Goal: Transaction & Acquisition: Purchase product/service

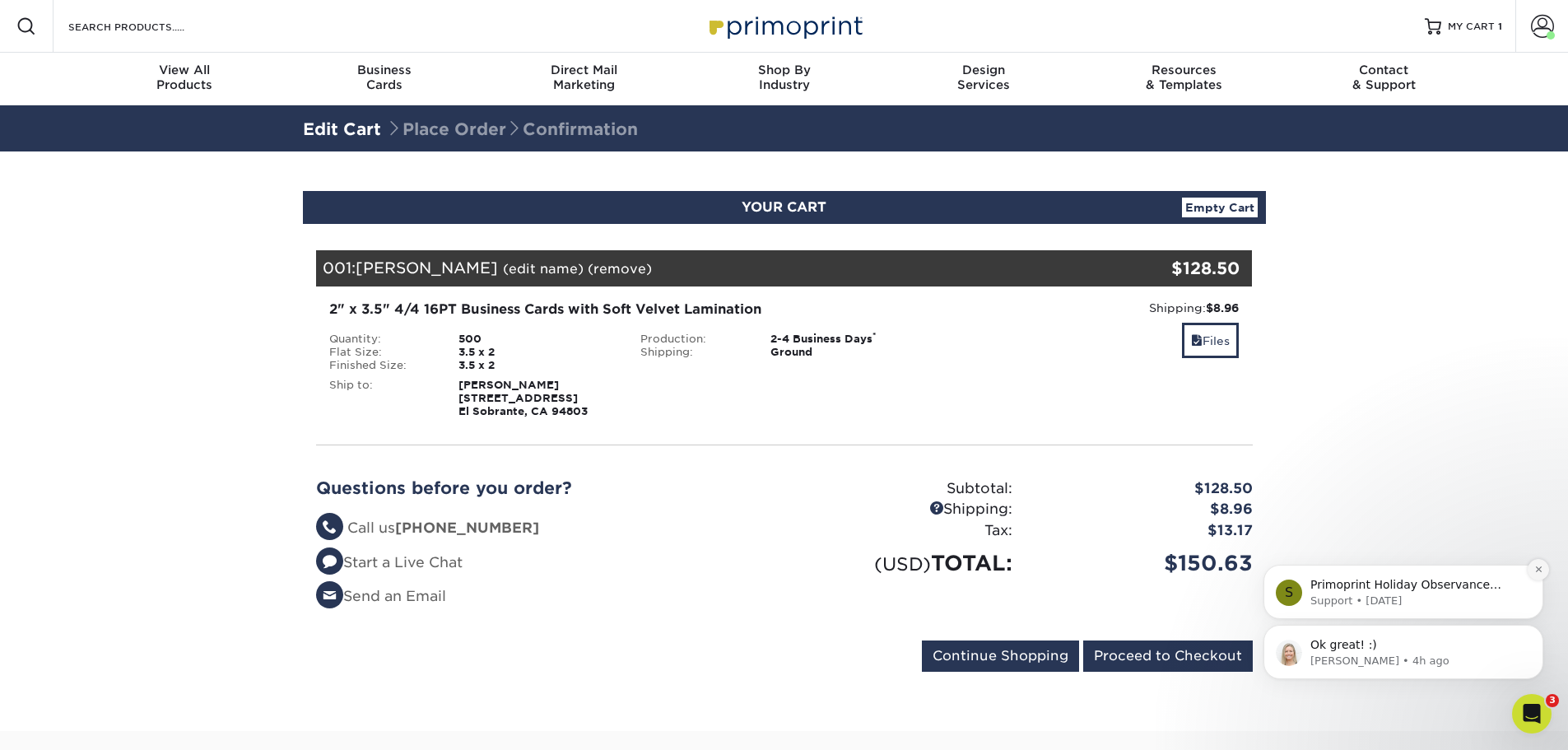
click at [1536, 570] on icon "Dismiss notification" at bounding box center [1539, 568] width 9 height 9
click at [1529, 715] on icon "Open Intercom Messenger" at bounding box center [1533, 714] width 27 height 27
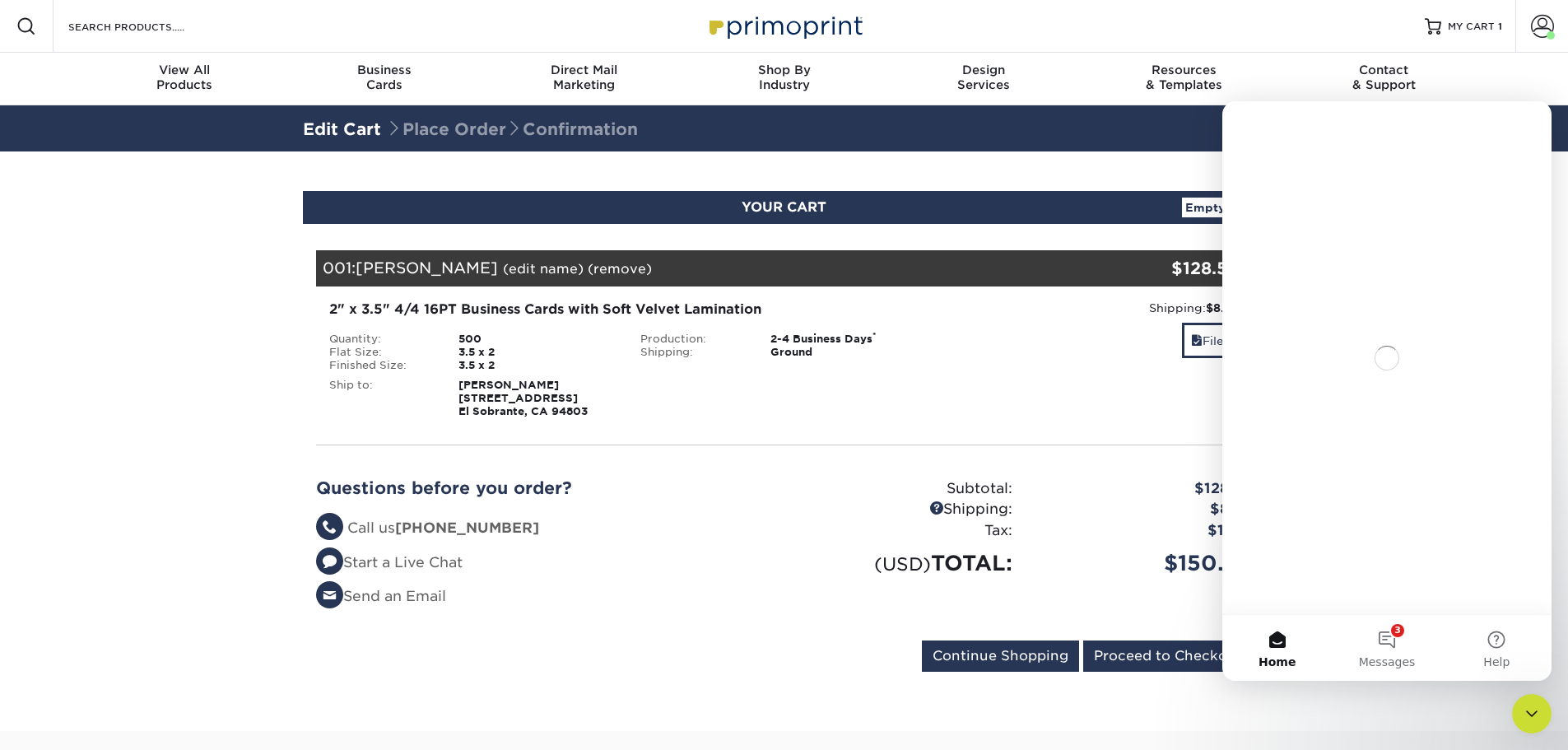
click at [1529, 713] on icon "Close Intercom Messenger" at bounding box center [1532, 713] width 12 height 7
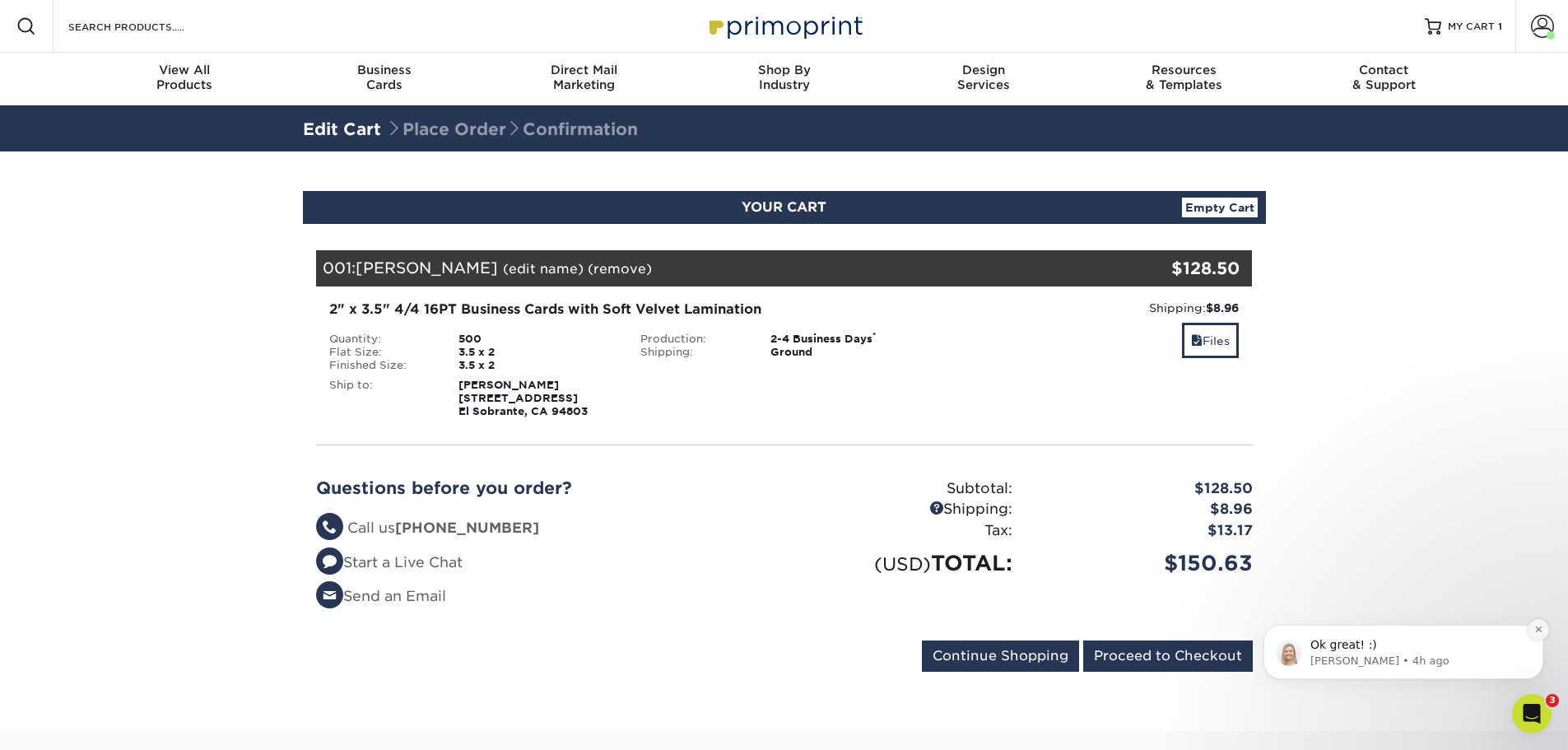
click at [1542, 622] on button "Dismiss notification" at bounding box center [1539, 630] width 21 height 21
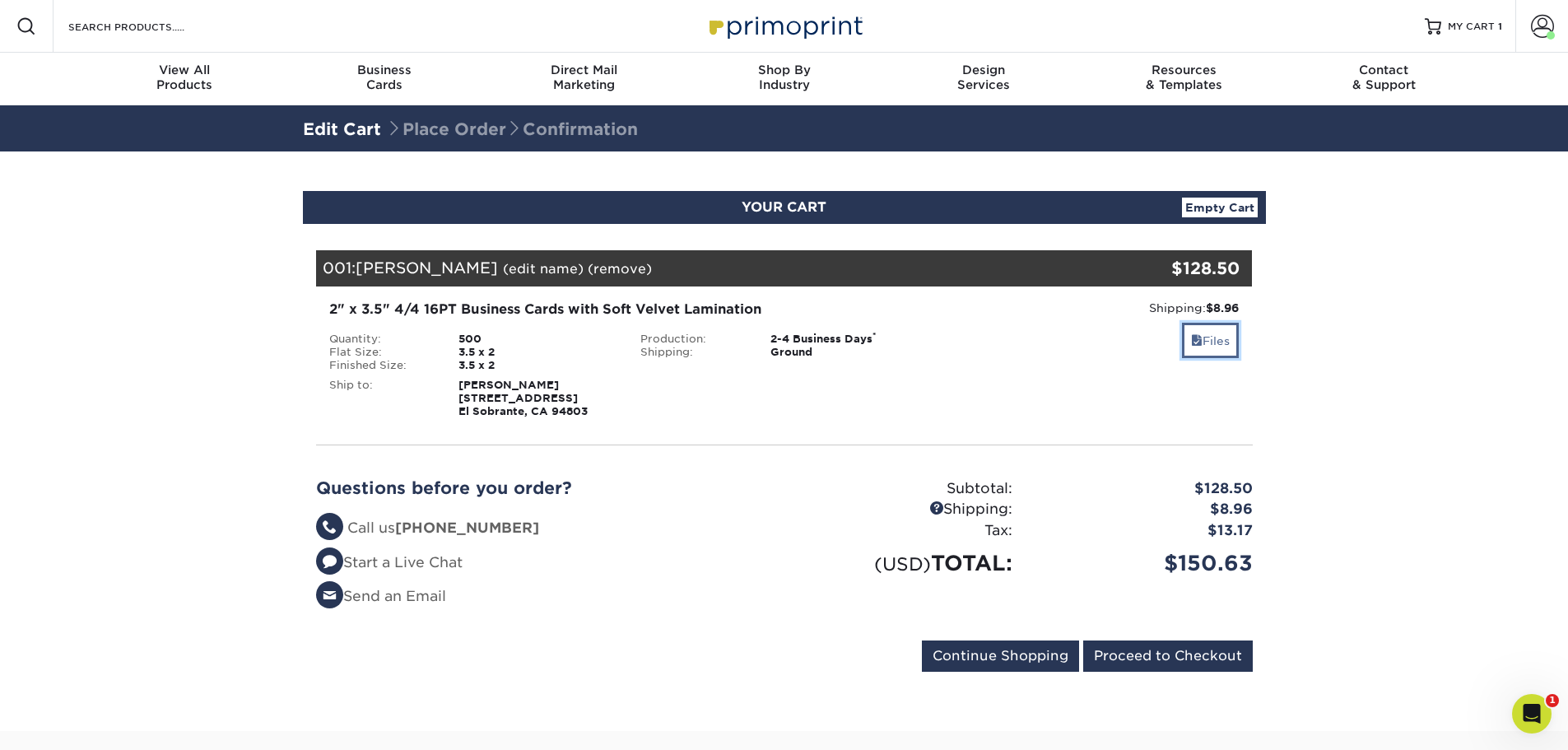
click at [1211, 344] on link "Files" at bounding box center [1210, 340] width 56 height 35
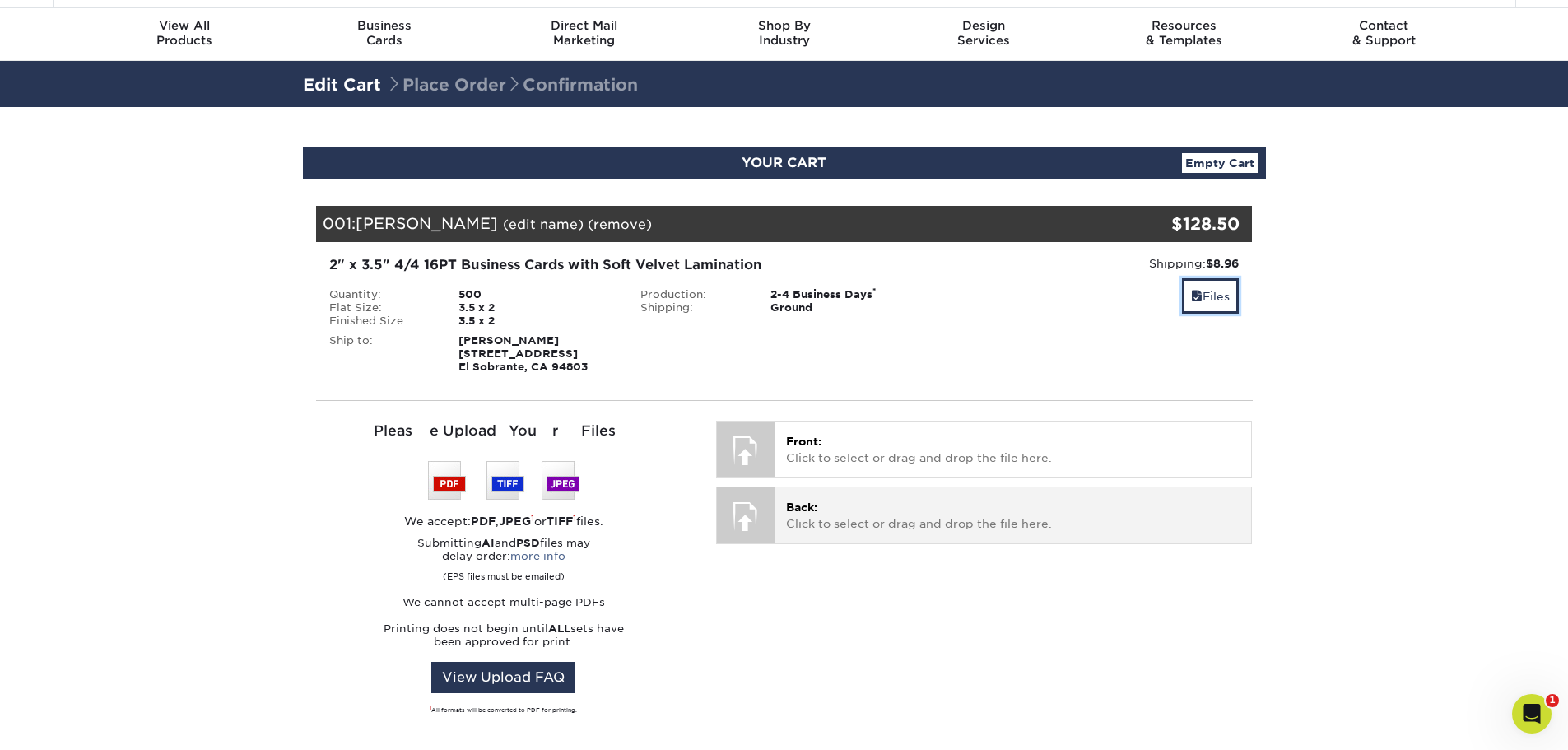
scroll to position [83, 0]
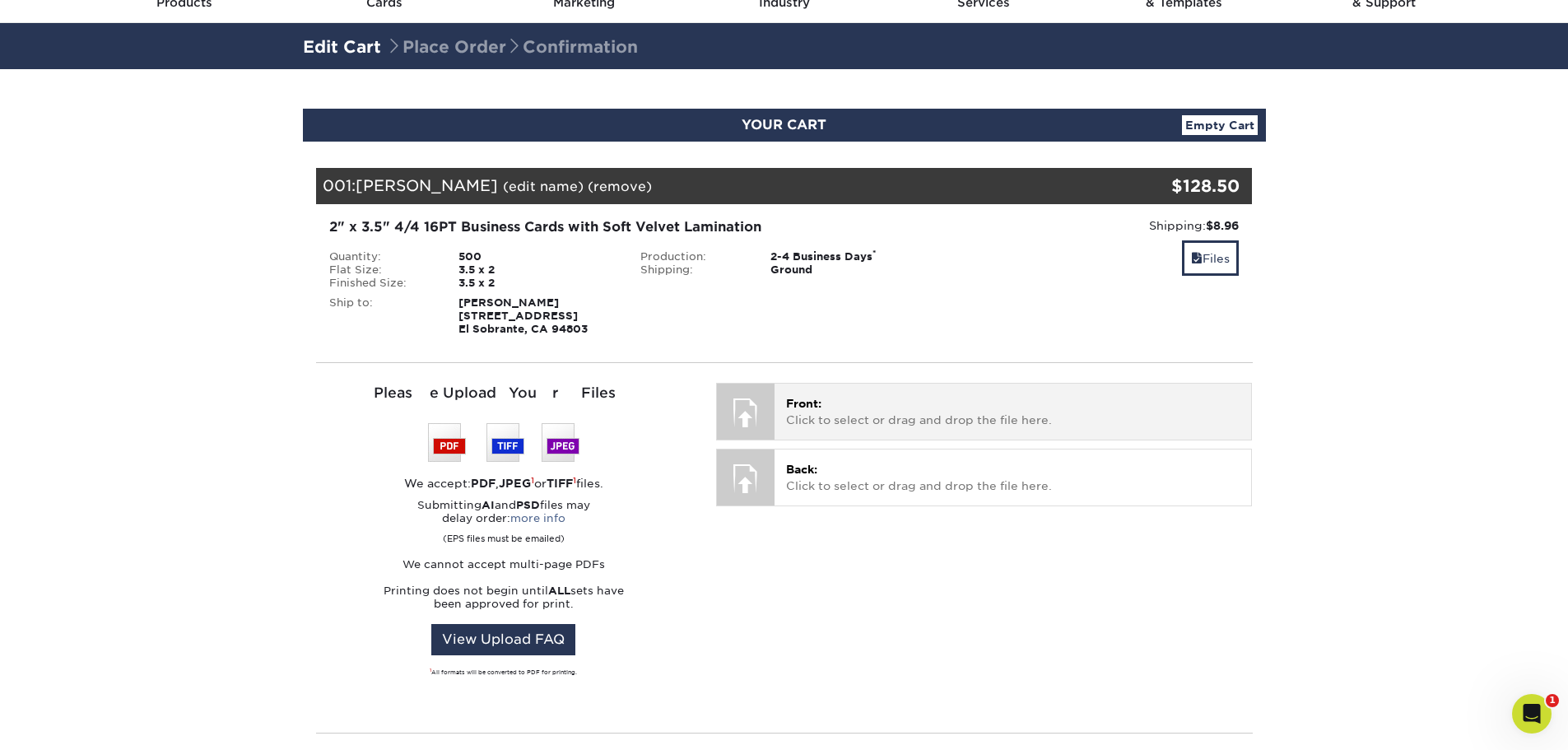
click at [808, 398] on span "Front:" at bounding box center [804, 403] width 35 height 14
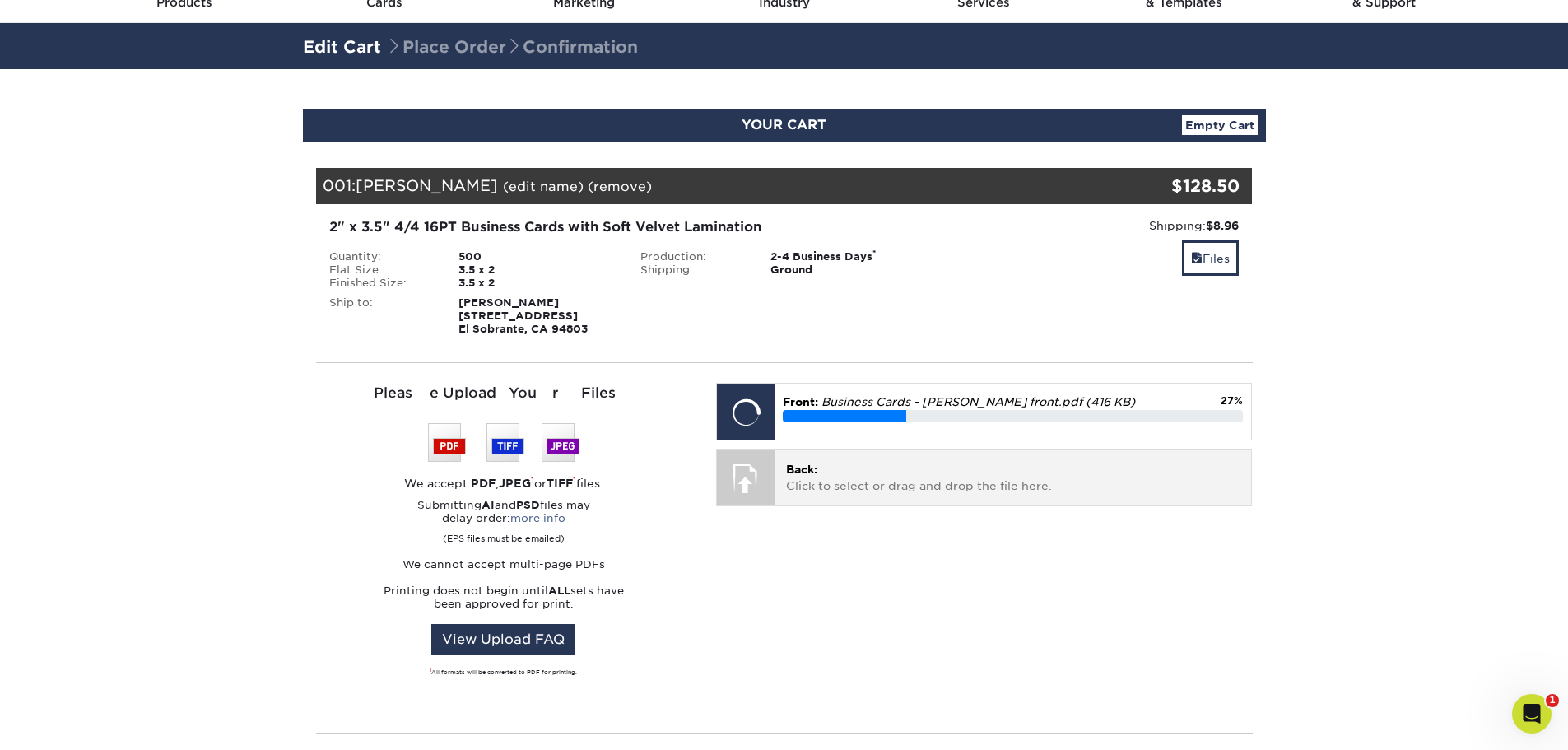
click at [862, 503] on div "Back: Click to select or drag and drop the file here. Choose file" at bounding box center [1013, 476] width 476 height 55
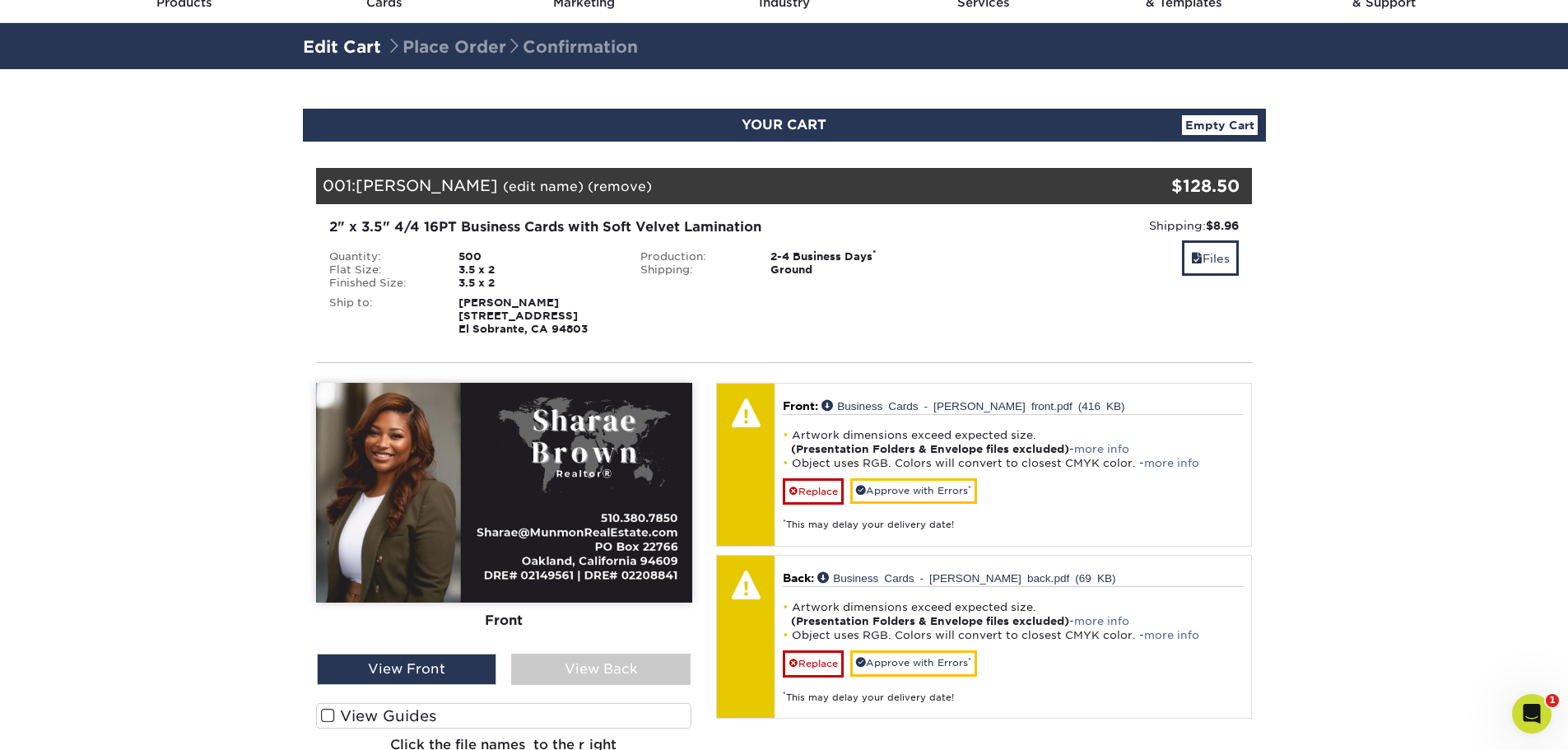
click at [322, 718] on span at bounding box center [328, 715] width 14 height 16
click at [0, 0] on input "View Guides" at bounding box center [0, 0] width 0 height 0
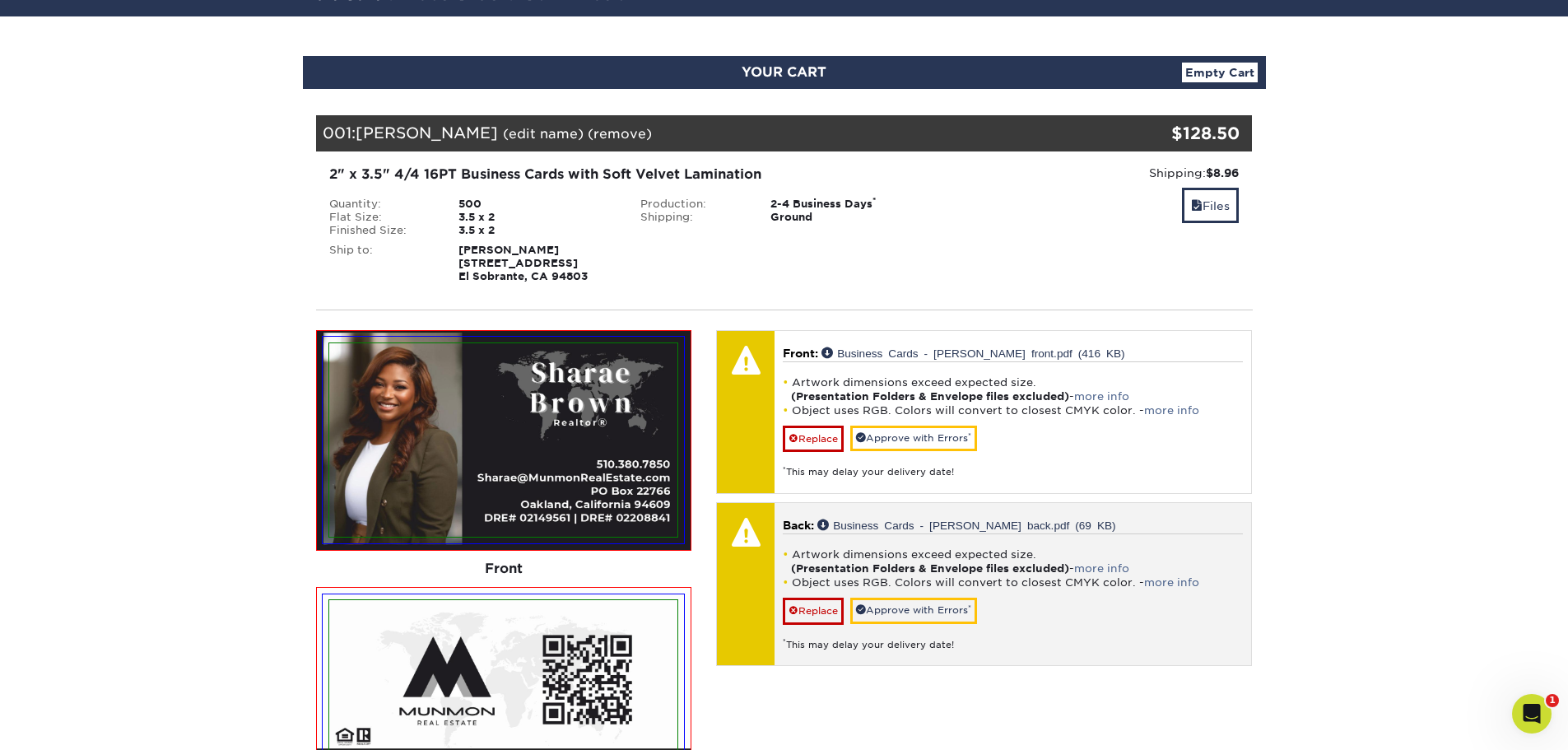
scroll to position [247, 0]
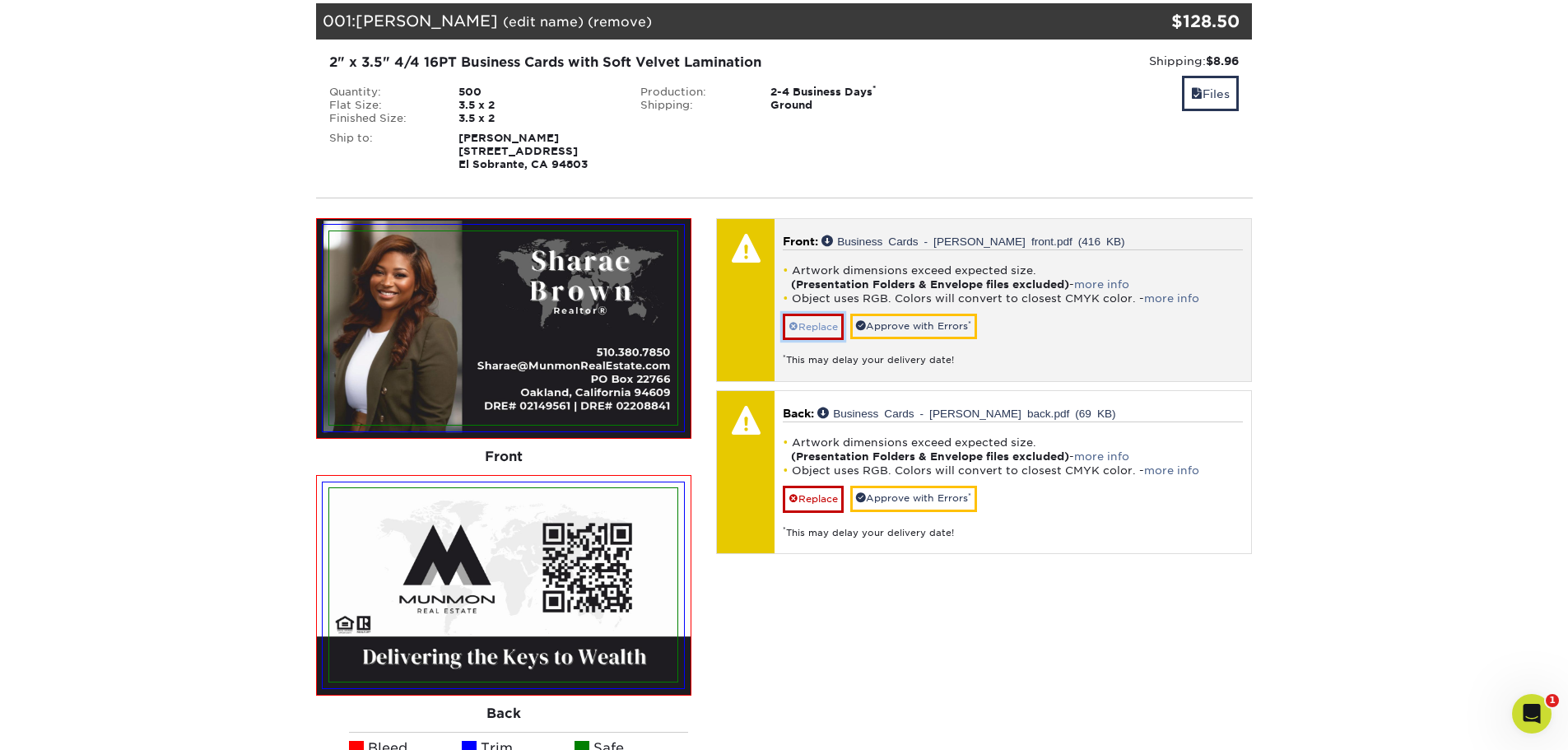
click at [812, 314] on link "Replace" at bounding box center [813, 326] width 61 height 26
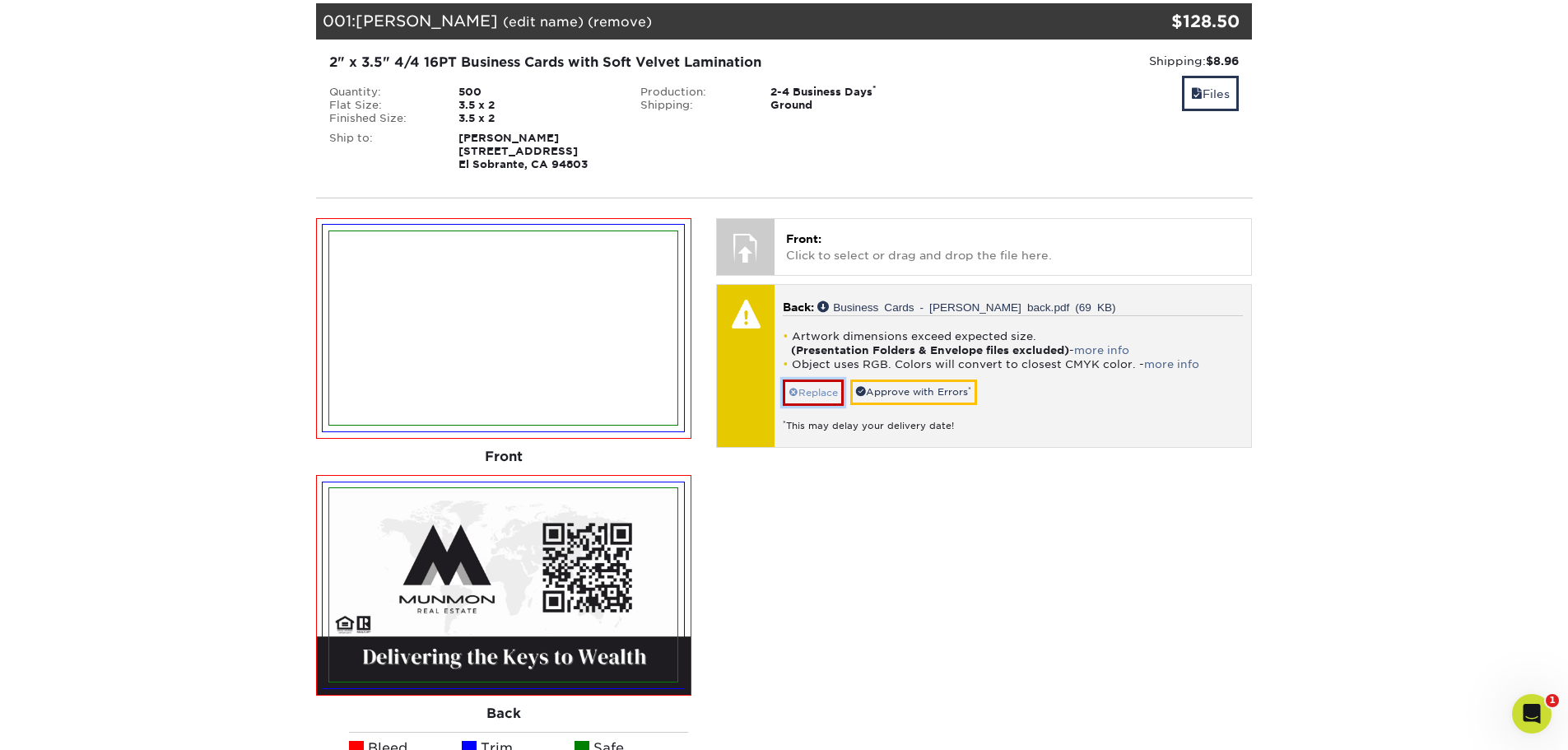
click at [821, 398] on link "Replace" at bounding box center [813, 392] width 61 height 26
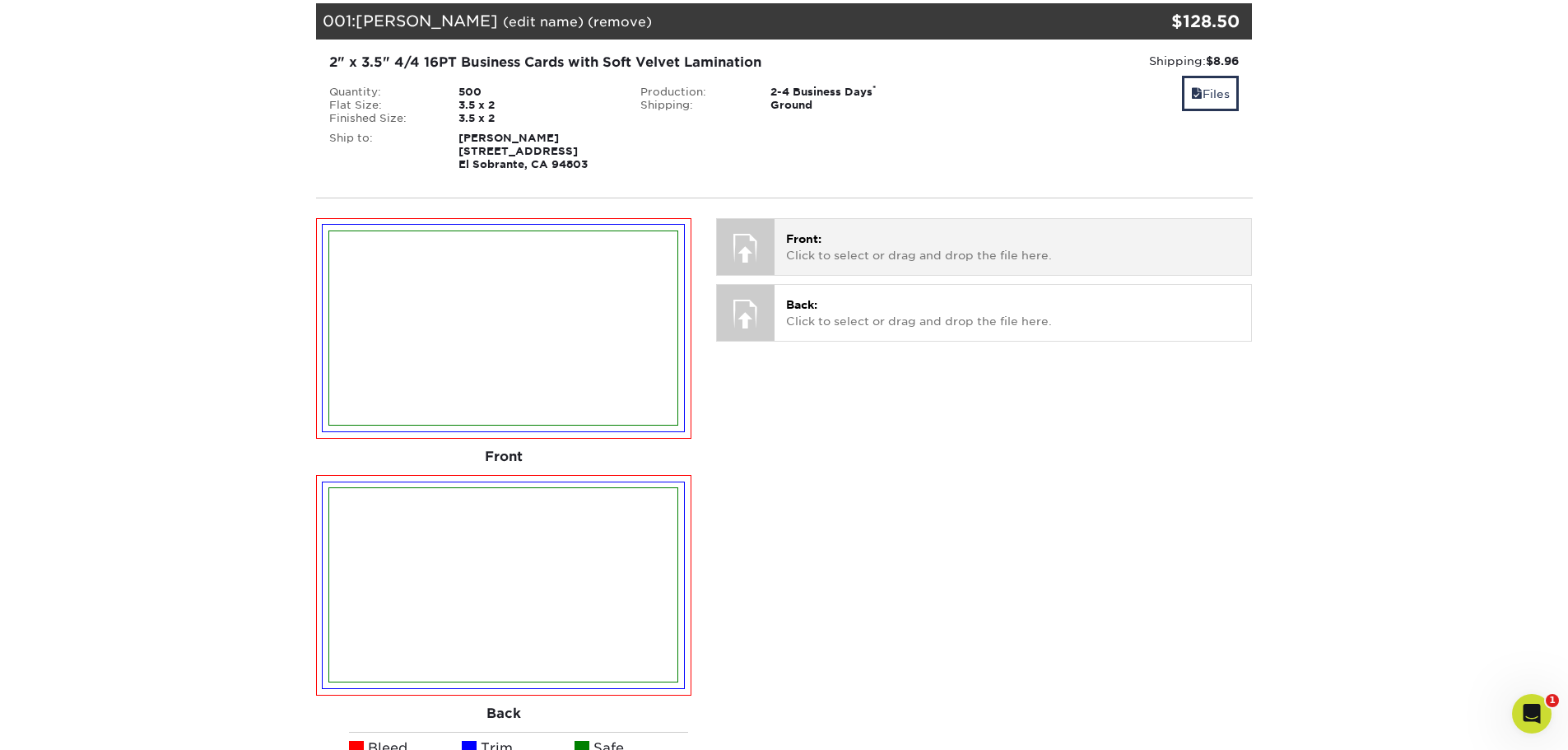
click at [825, 271] on div "Front: Click to select or drag and drop the file here. Choose file Business Car…" at bounding box center [1013, 246] width 476 height 55
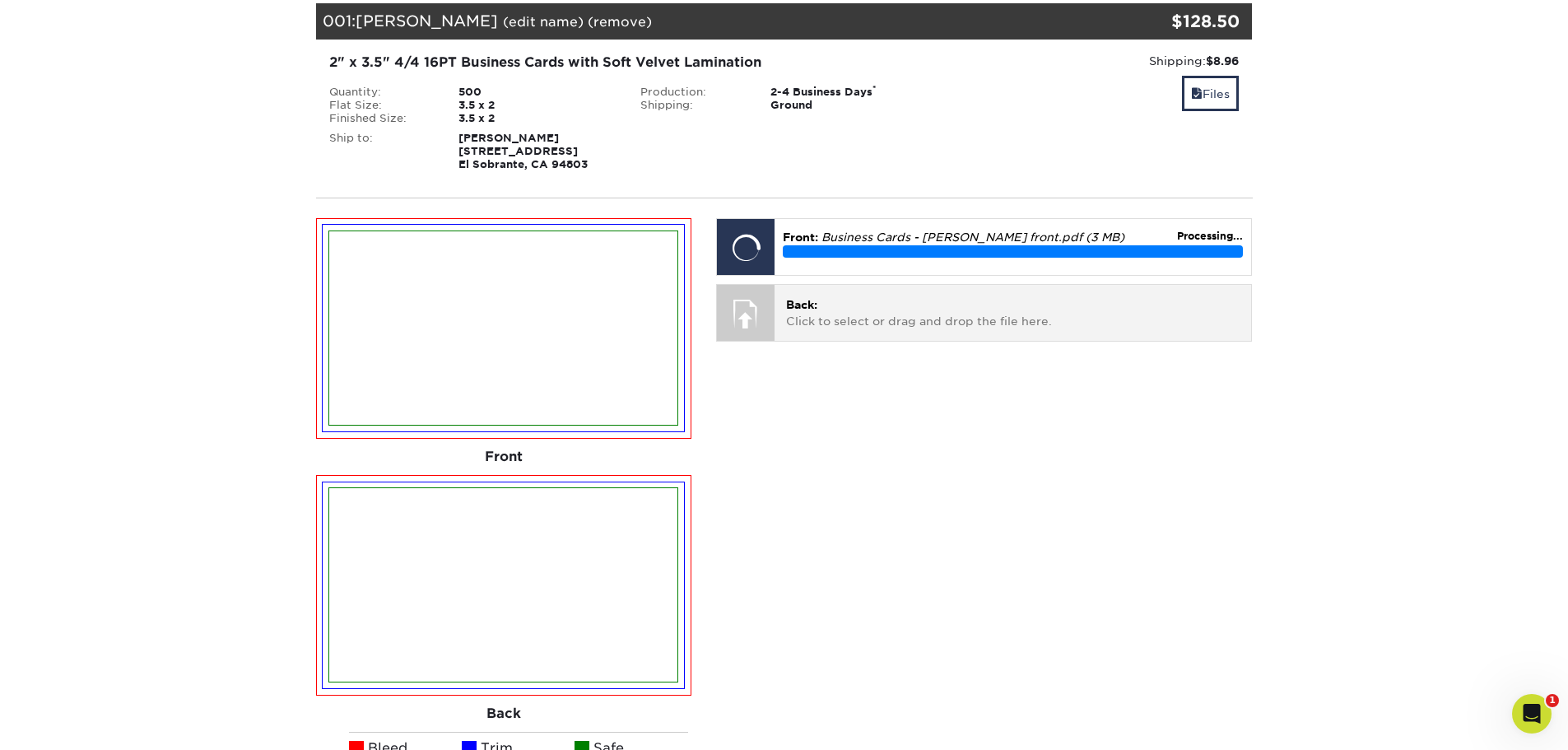
click at [865, 324] on p "Back: Click to select or drag and drop the file here." at bounding box center [1013, 313] width 454 height 34
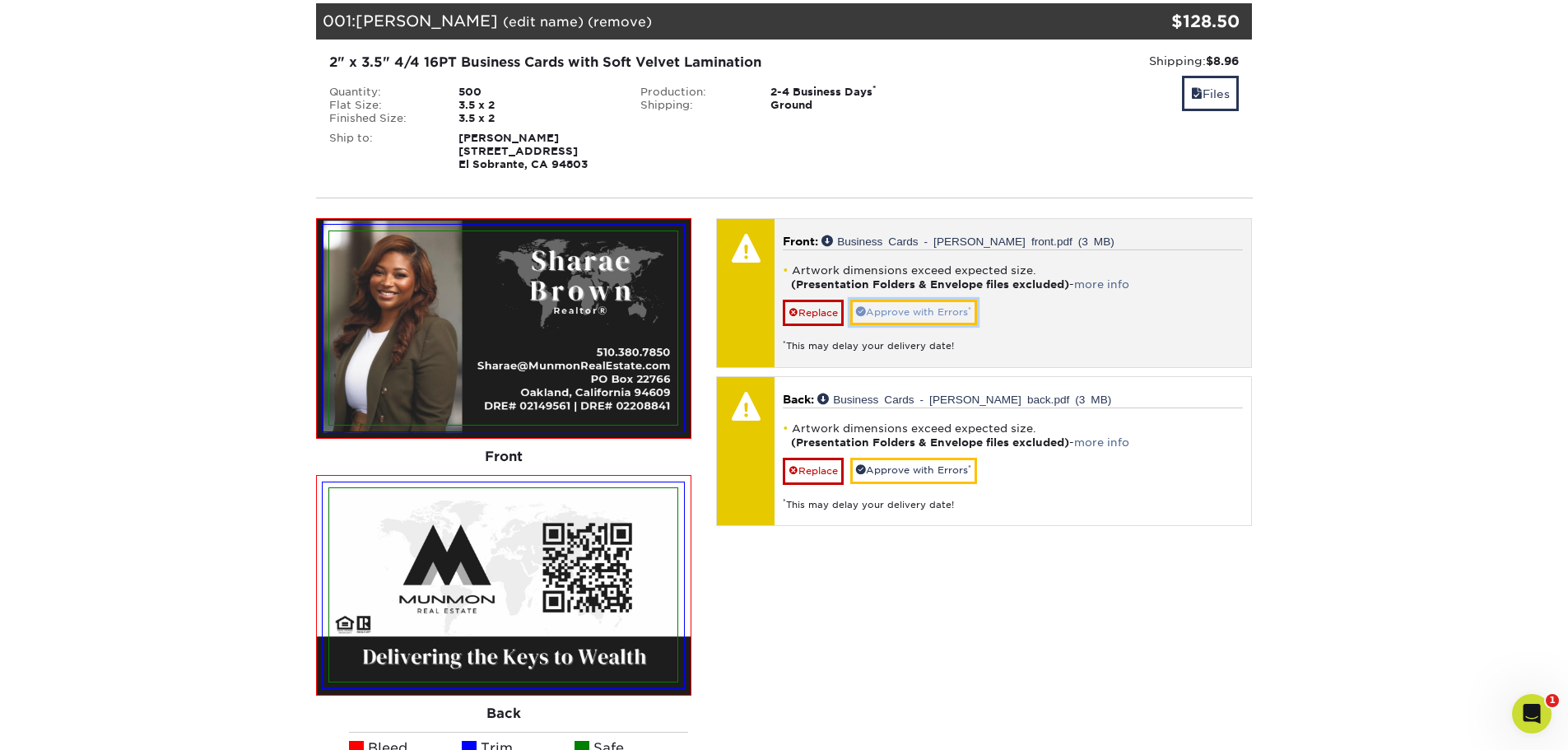
click at [885, 312] on link "Approve with Errors *" at bounding box center [914, 312] width 126 height 25
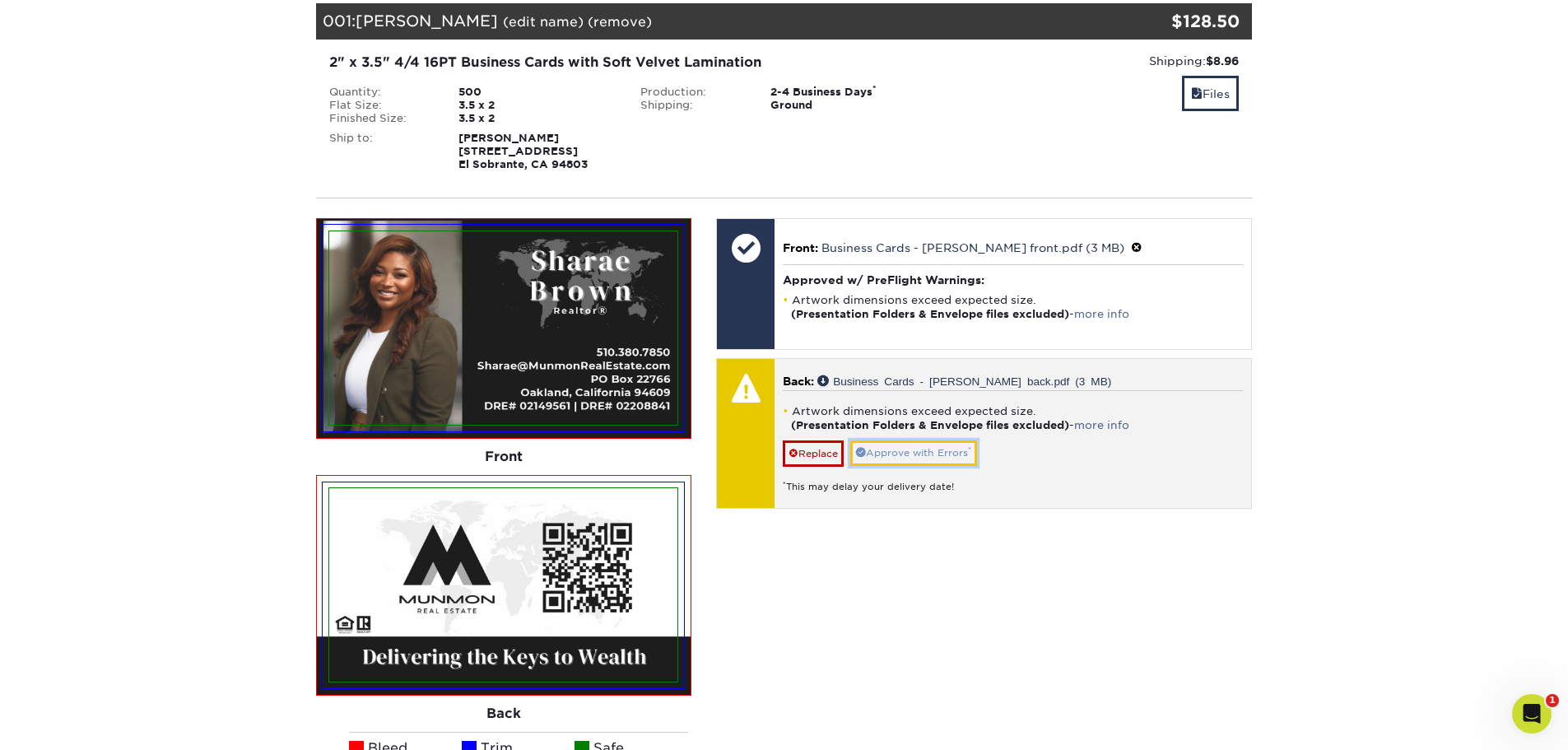
click at [908, 448] on link "Approve with Errors *" at bounding box center [914, 453] width 126 height 25
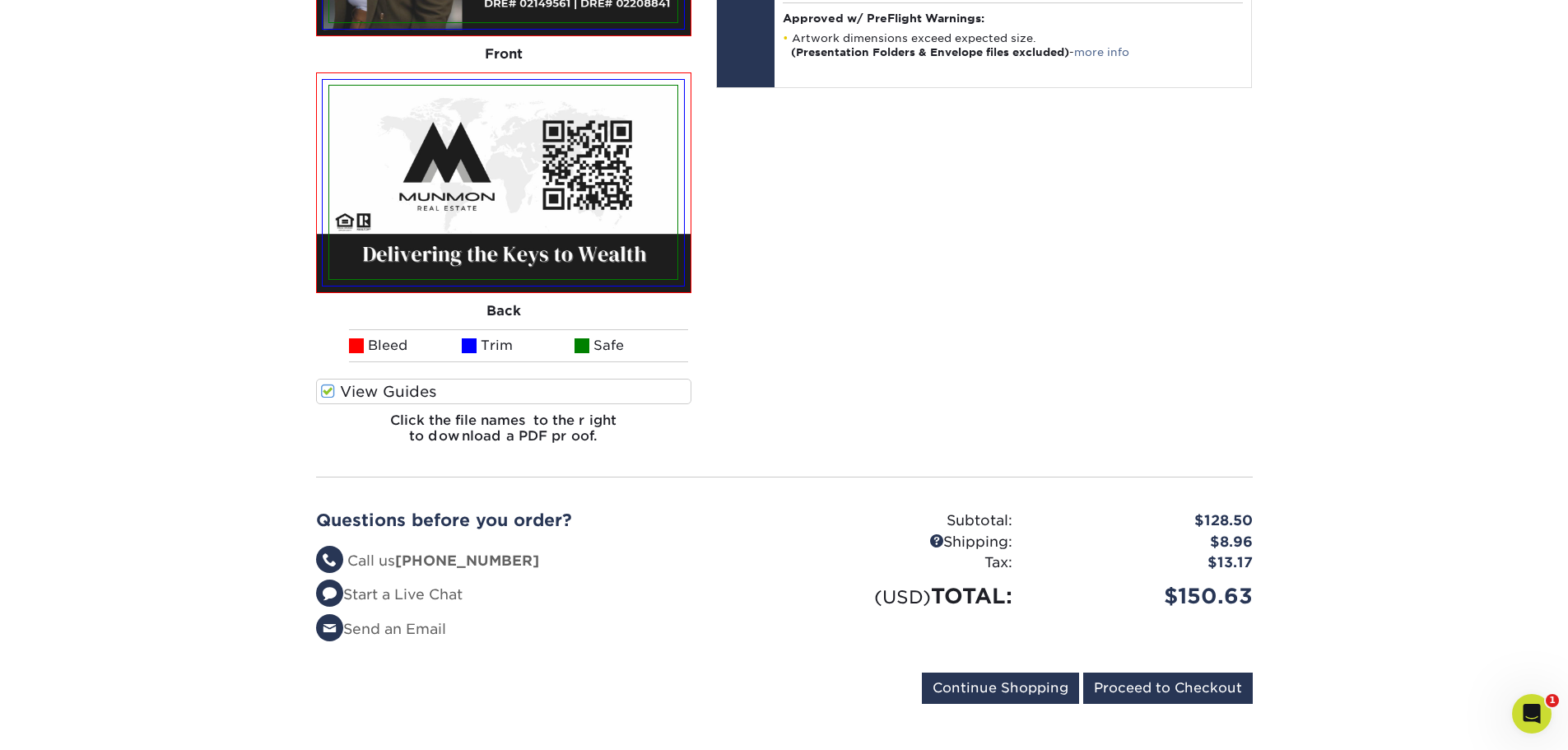
scroll to position [659, 0]
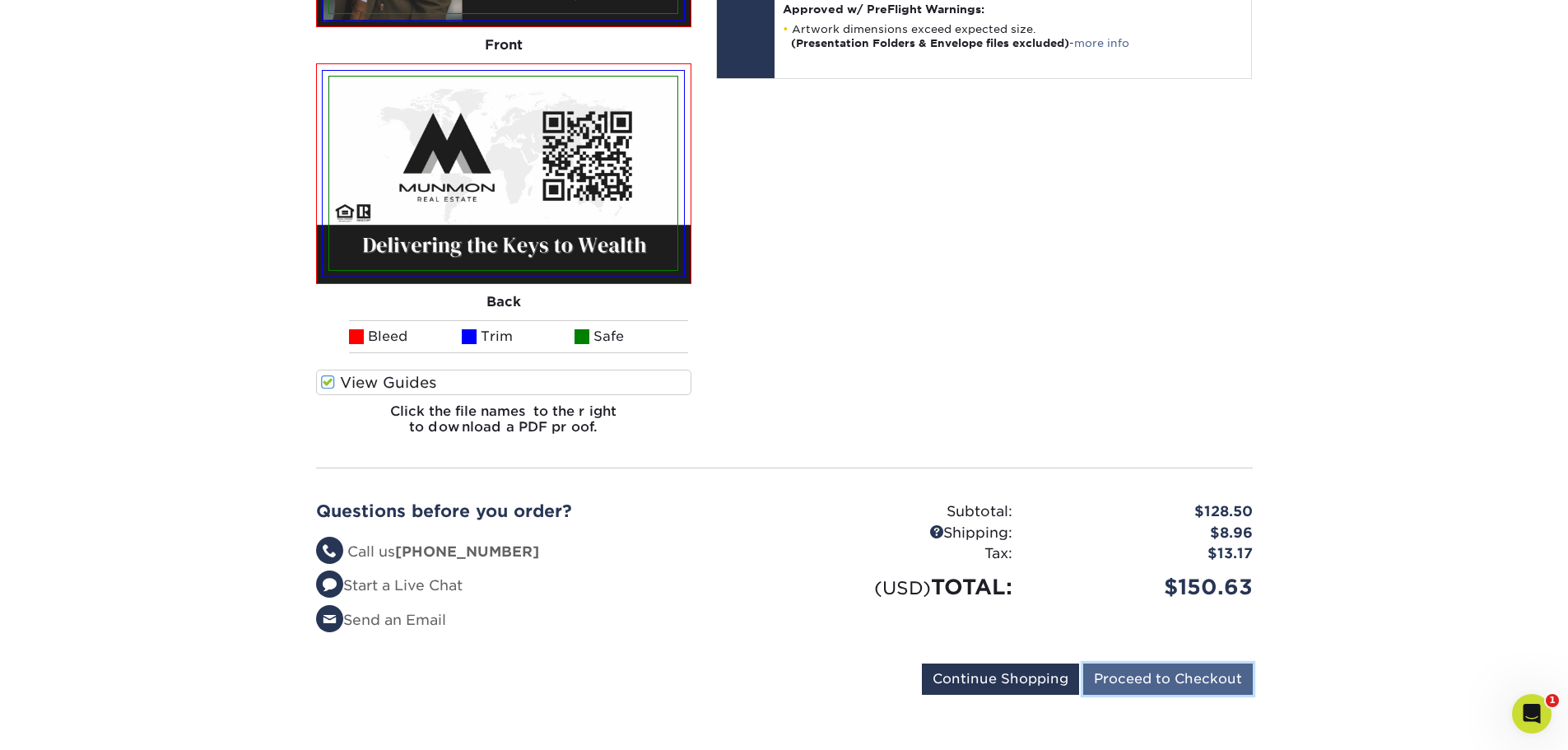
click at [1116, 685] on input "Proceed to Checkout" at bounding box center [1168, 679] width 169 height 31
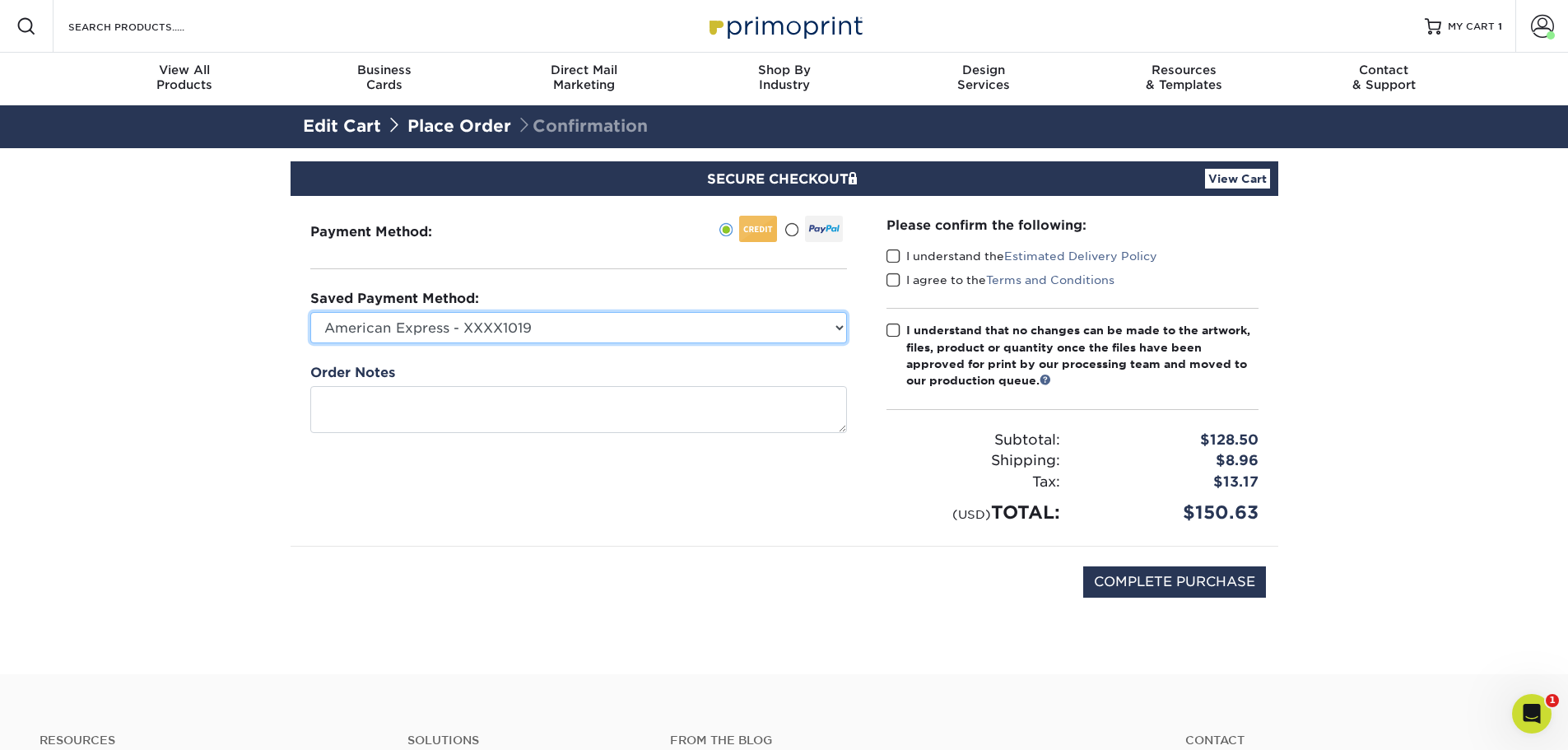
click at [777, 330] on select "American Express - XXXX1019 New Credit Card" at bounding box center [578, 327] width 537 height 31
click at [891, 257] on span at bounding box center [893, 256] width 14 height 16
click at [0, 0] on input "I understand the Estimated Delivery Policy" at bounding box center [0, 0] width 0 height 0
click at [893, 283] on span at bounding box center [893, 280] width 14 height 16
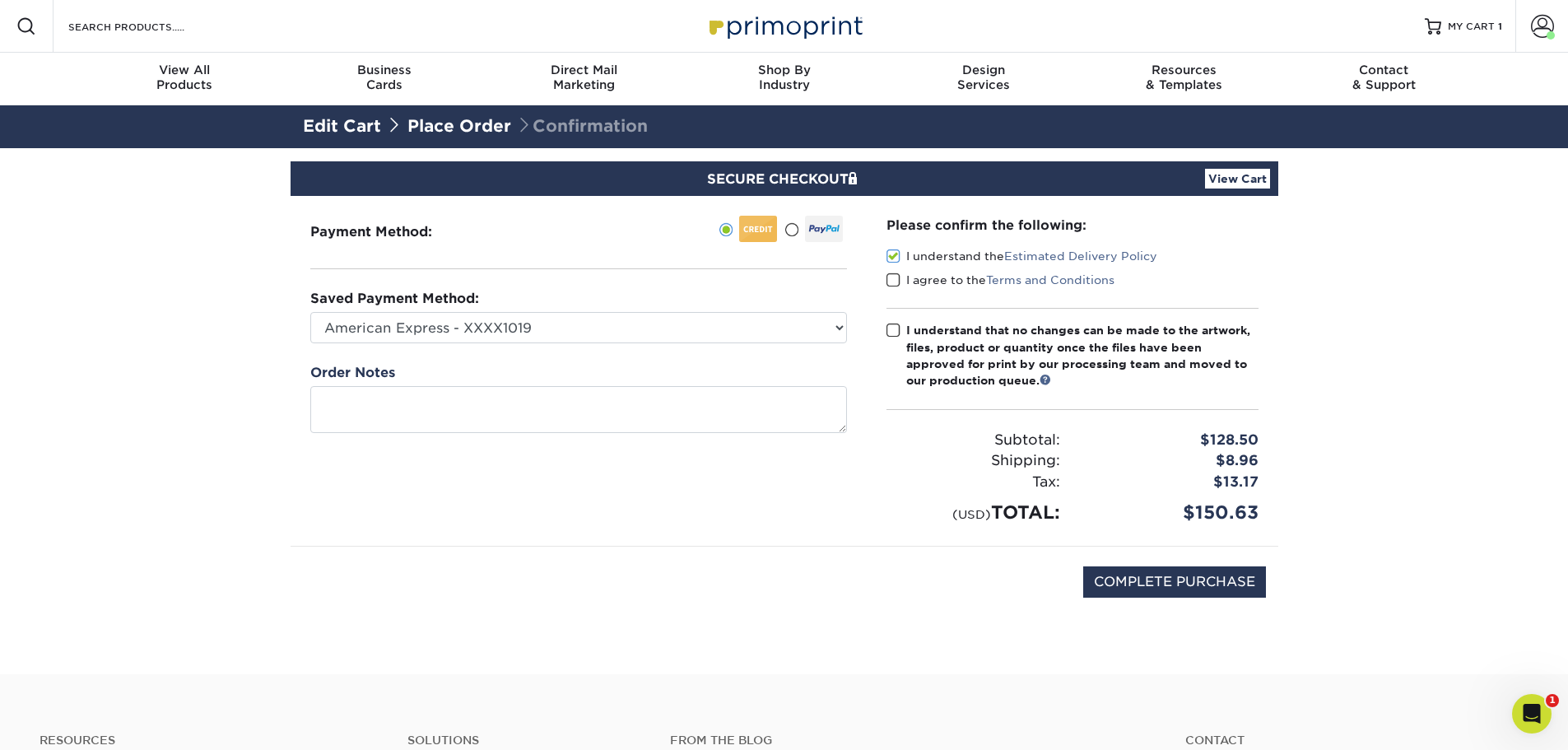
click at [0, 0] on input "I agree to the Terms and Conditions" at bounding box center [0, 0] width 0 height 0
click at [885, 330] on div "Please confirm the following: I understand the Estimated Delivery Policy I agre…" at bounding box center [1072, 371] width 411 height 350
click at [893, 327] on span at bounding box center [893, 330] width 14 height 16
click at [0, 0] on input "I understand that no changes can be made to the artwork, files, product or quan…" at bounding box center [0, 0] width 0 height 0
click at [1128, 578] on input "COMPLETE PURCHASE" at bounding box center [1175, 582] width 183 height 31
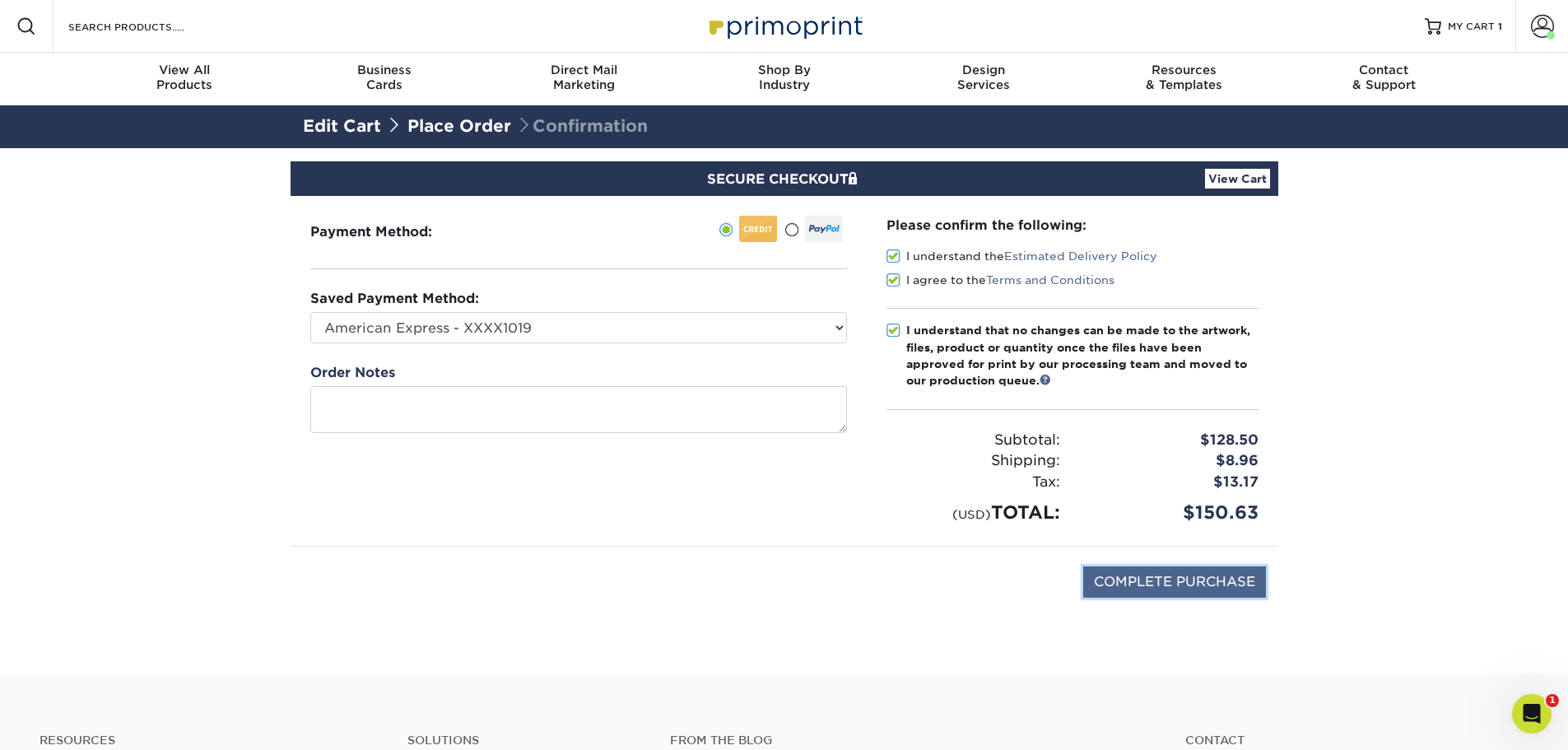
type input "PROCESSING, PLEASE WAIT..."
